Goal: Task Accomplishment & Management: Use online tool/utility

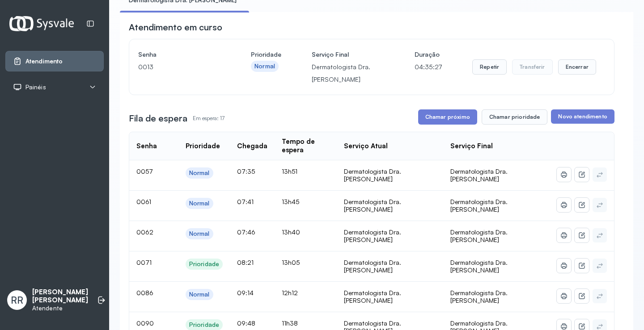
scroll to position [89, 0]
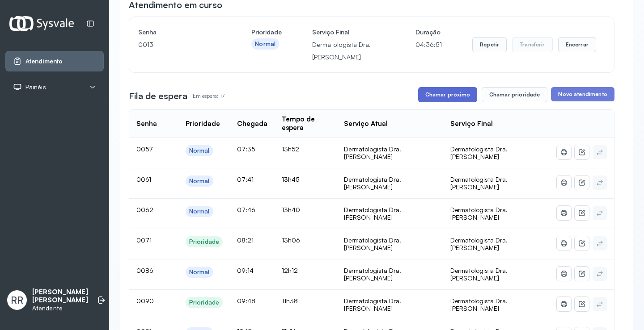
click at [445, 92] on button "Chamar próximo" at bounding box center [447, 94] width 59 height 15
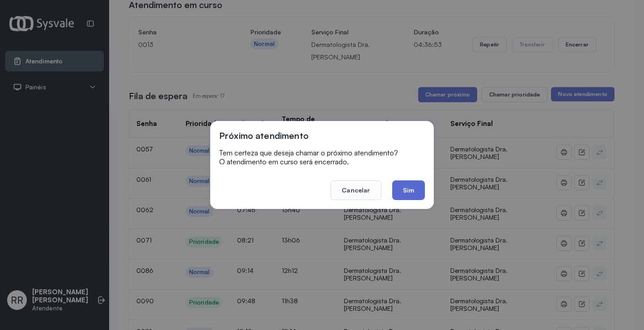
click at [406, 184] on button "Sim" at bounding box center [408, 191] width 33 height 20
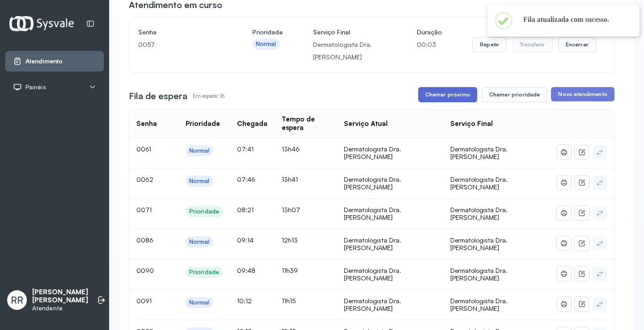
click at [440, 95] on button "Chamar próximo" at bounding box center [447, 94] width 59 height 15
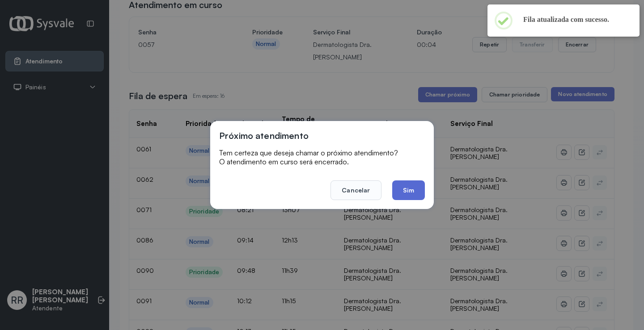
click at [406, 189] on button "Sim" at bounding box center [408, 191] width 33 height 20
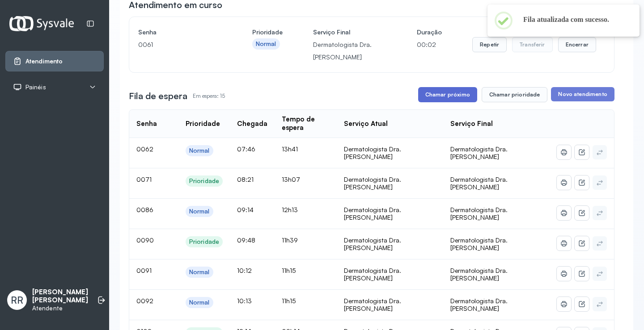
click at [442, 93] on button "Chamar próximo" at bounding box center [447, 94] width 59 height 15
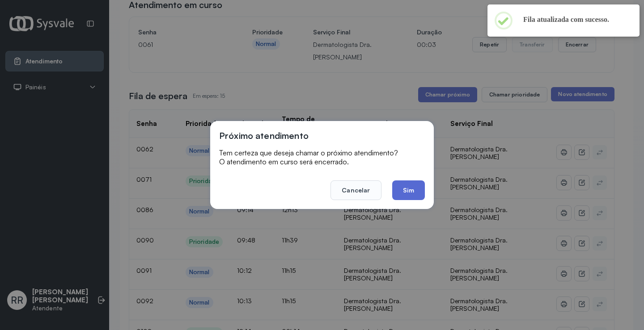
click at [404, 189] on button "Sim" at bounding box center [408, 191] width 33 height 20
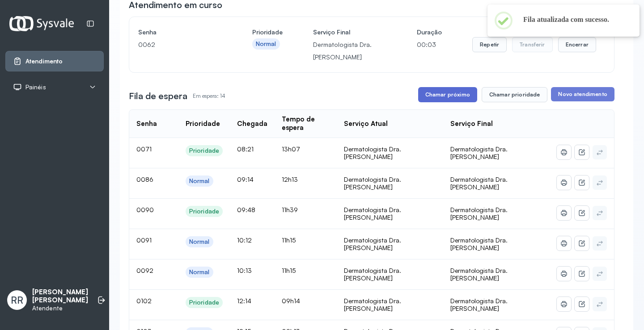
click at [446, 95] on button "Chamar próximo" at bounding box center [447, 94] width 59 height 15
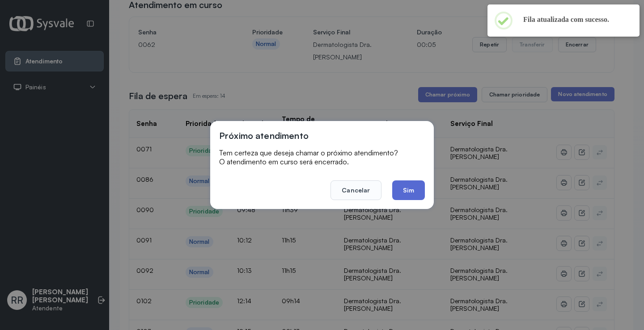
click at [412, 195] on button "Sim" at bounding box center [408, 191] width 33 height 20
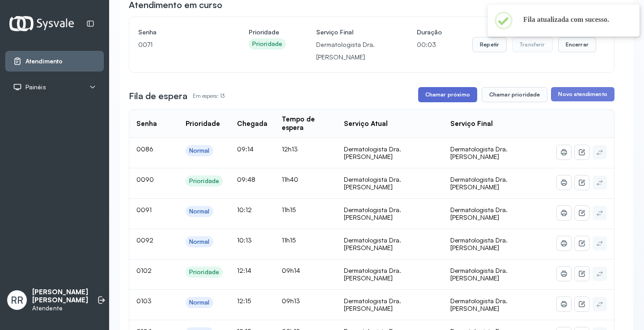
click at [442, 93] on button "Chamar próximo" at bounding box center [447, 94] width 59 height 15
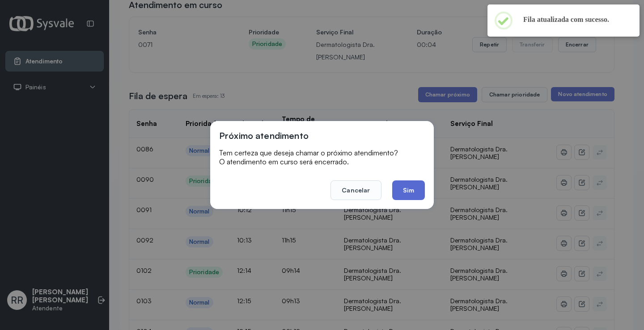
click at [415, 191] on button "Sim" at bounding box center [408, 191] width 33 height 20
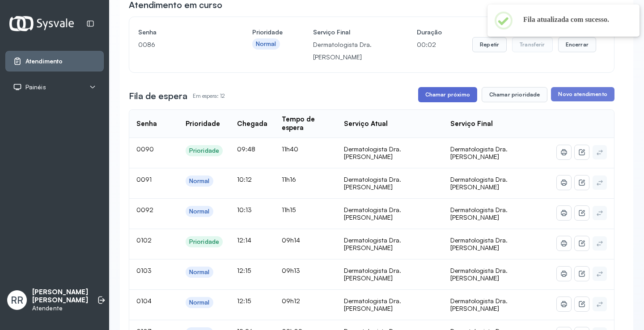
click at [443, 94] on button "Chamar próximo" at bounding box center [447, 94] width 59 height 15
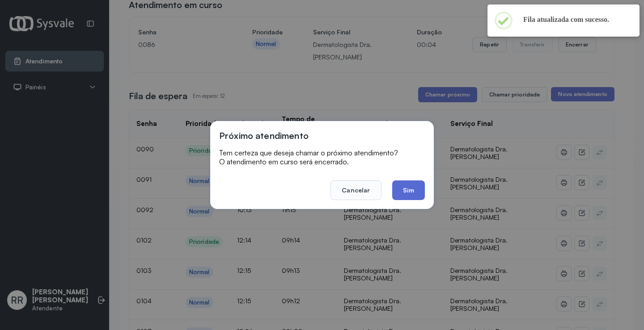
click at [404, 196] on button "Sim" at bounding box center [408, 191] width 33 height 20
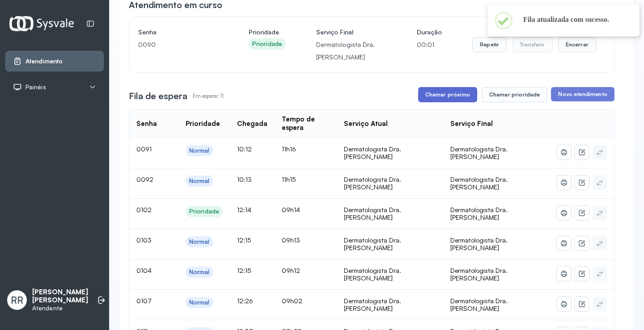
click at [429, 94] on button "Chamar próximo" at bounding box center [447, 94] width 59 height 15
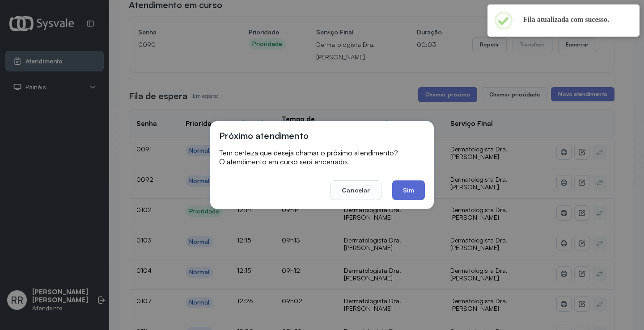
click at [404, 190] on button "Sim" at bounding box center [408, 191] width 33 height 20
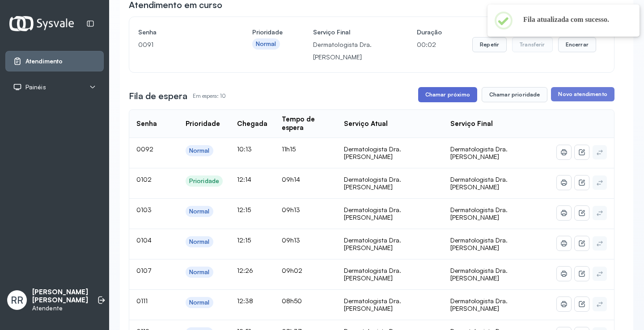
click at [452, 99] on button "Chamar próximo" at bounding box center [447, 94] width 59 height 15
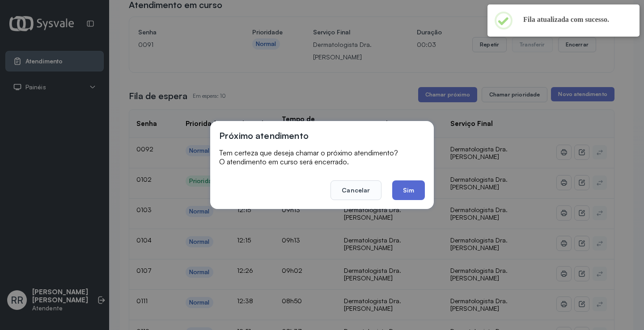
click at [404, 186] on button "Sim" at bounding box center [408, 191] width 33 height 20
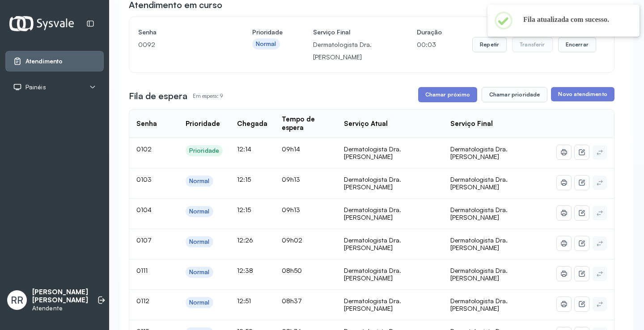
click at [442, 98] on button "Chamar próximo" at bounding box center [447, 94] width 59 height 15
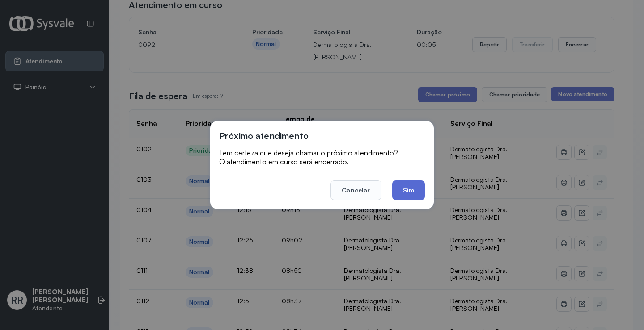
click at [419, 186] on button "Sim" at bounding box center [408, 191] width 33 height 20
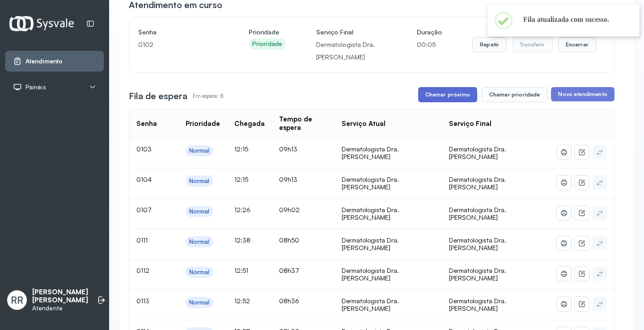
click at [455, 97] on button "Chamar próximo" at bounding box center [447, 94] width 59 height 15
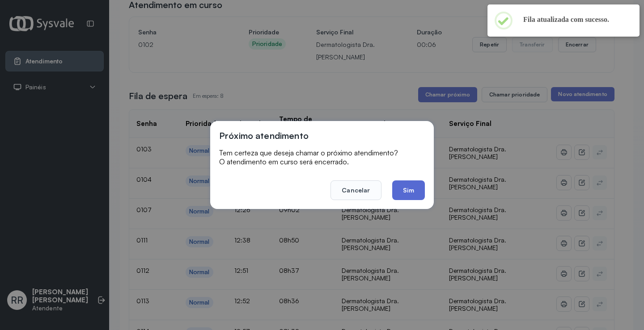
click at [404, 198] on button "Sim" at bounding box center [408, 191] width 33 height 20
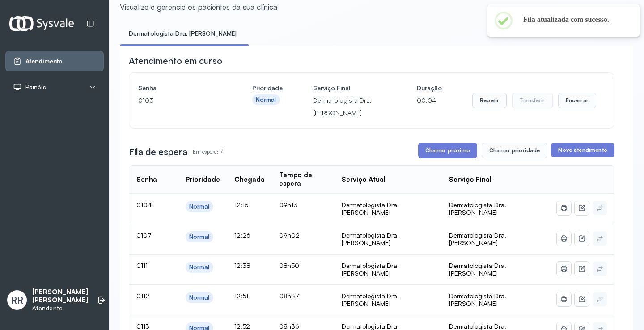
scroll to position [0, 0]
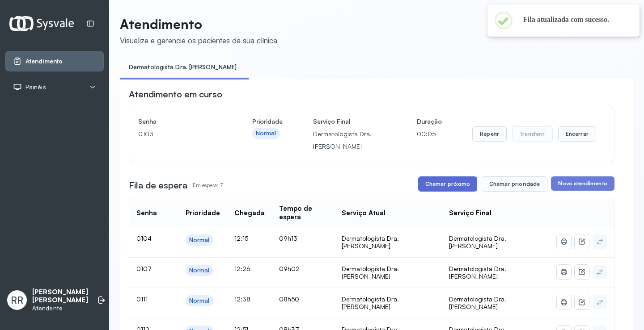
click at [452, 188] on button "Chamar próximo" at bounding box center [447, 184] width 59 height 15
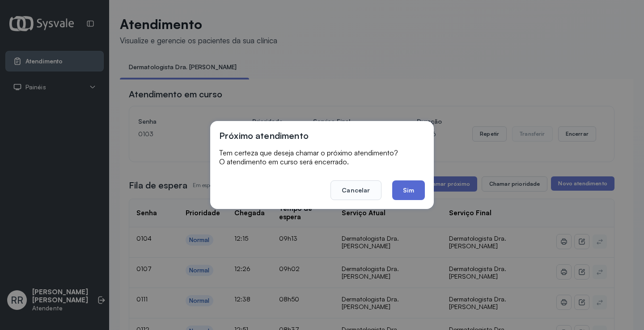
click at [405, 189] on button "Sim" at bounding box center [408, 191] width 33 height 20
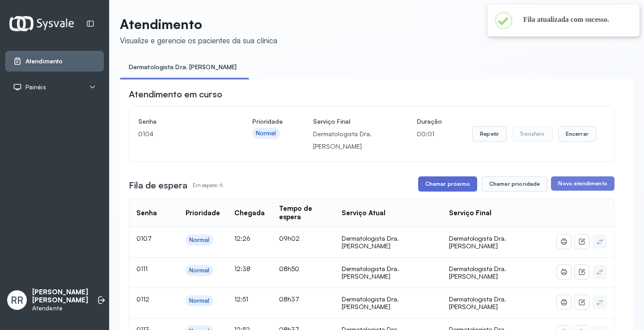
click at [451, 189] on button "Chamar próximo" at bounding box center [447, 184] width 59 height 15
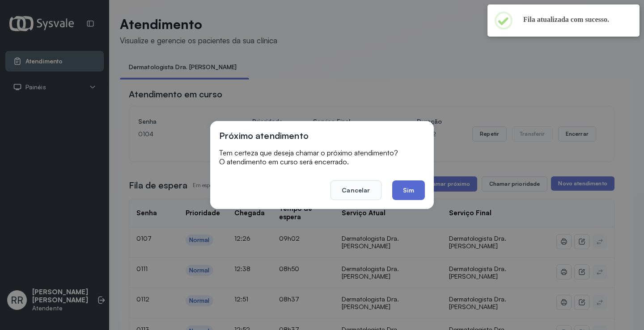
click at [409, 190] on button "Sim" at bounding box center [408, 191] width 33 height 20
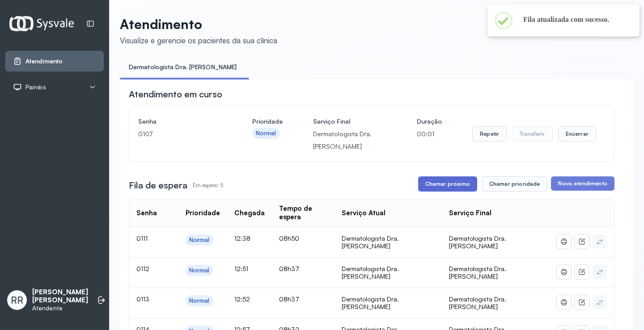
click at [453, 185] on button "Chamar próximo" at bounding box center [447, 184] width 59 height 15
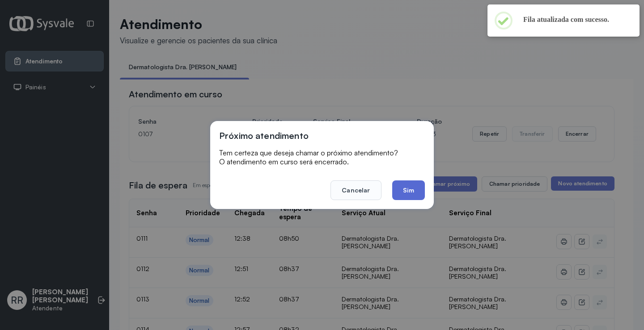
click at [421, 184] on button "Sim" at bounding box center [408, 191] width 33 height 20
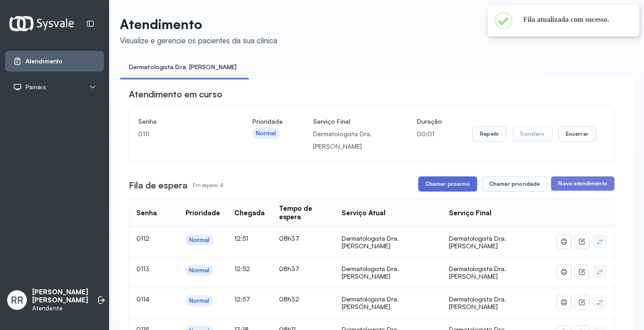
click at [450, 189] on button "Chamar próximo" at bounding box center [447, 184] width 59 height 15
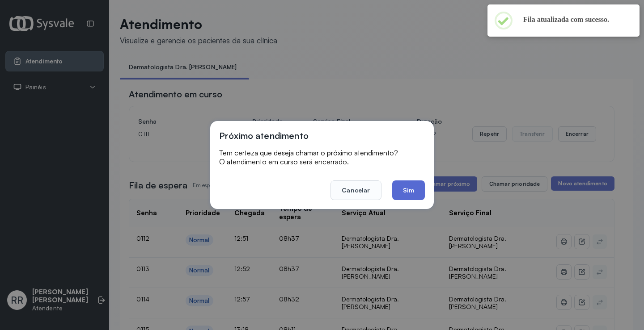
click at [421, 194] on button "Sim" at bounding box center [408, 191] width 33 height 20
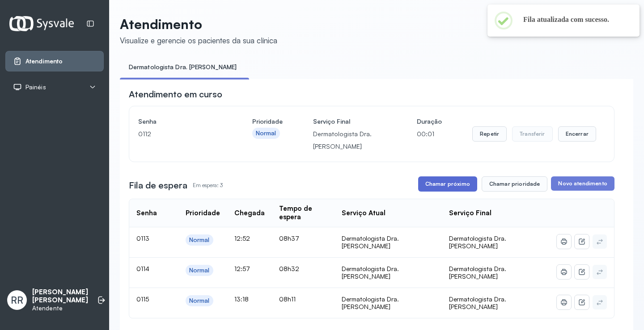
click at [435, 185] on button "Chamar próximo" at bounding box center [447, 184] width 59 height 15
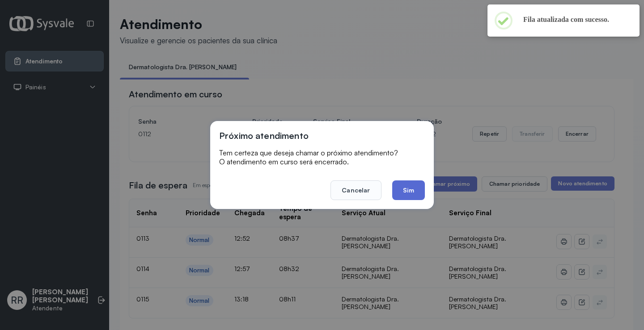
click at [405, 194] on button "Sim" at bounding box center [408, 191] width 33 height 20
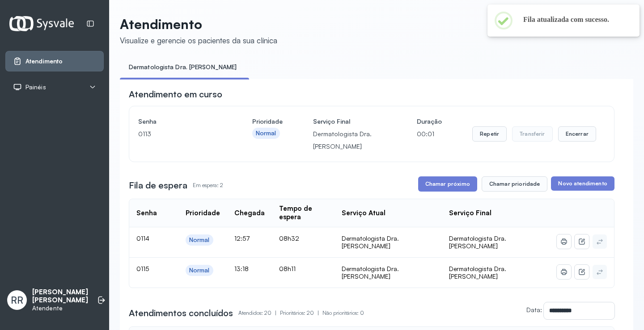
click at [434, 181] on button "Chamar próximo" at bounding box center [447, 184] width 59 height 15
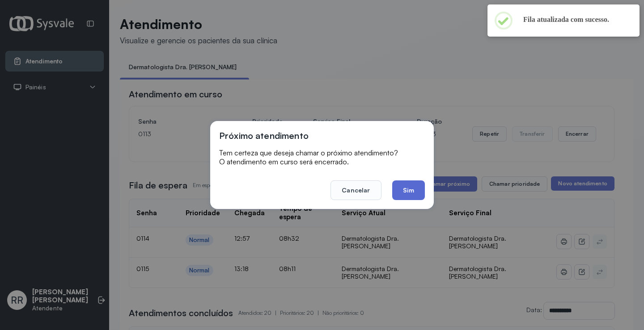
click at [420, 195] on button "Sim" at bounding box center [408, 191] width 33 height 20
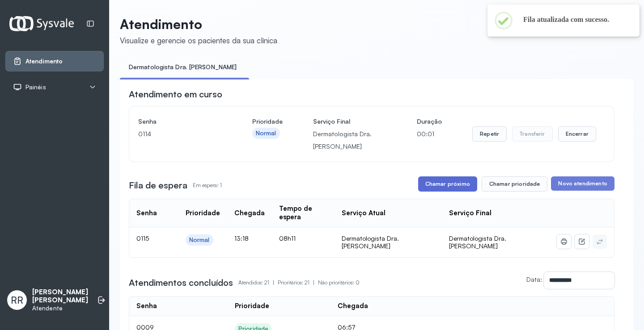
click at [456, 187] on button "Chamar próximo" at bounding box center [447, 184] width 59 height 15
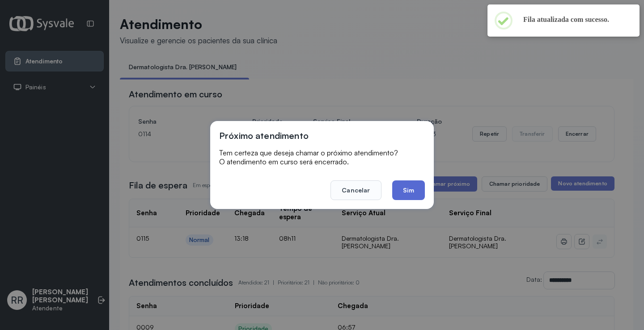
click at [411, 190] on button "Sim" at bounding box center [408, 191] width 33 height 20
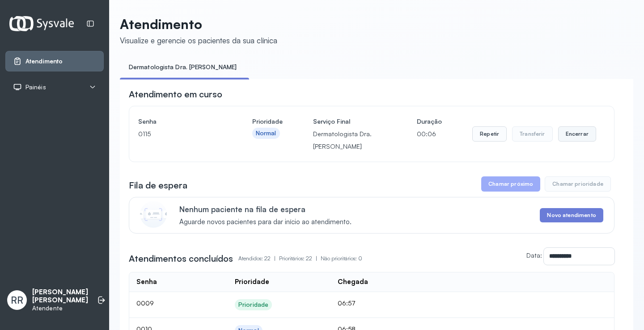
click at [570, 136] on button "Encerrar" at bounding box center [577, 133] width 38 height 15
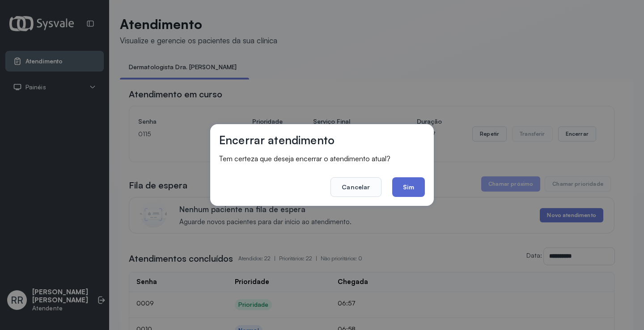
click at [416, 192] on button "Sim" at bounding box center [408, 187] width 33 height 20
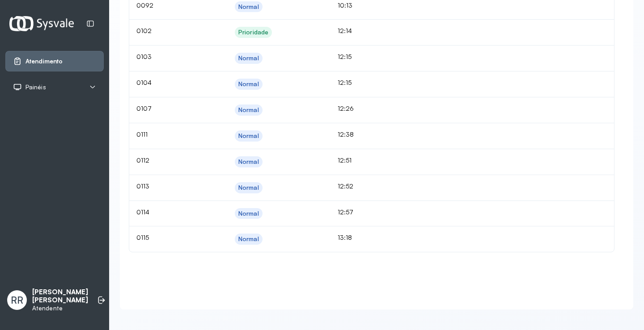
scroll to position [630, 0]
